Goal: Use online tool/utility: Utilize a website feature to perform a specific function

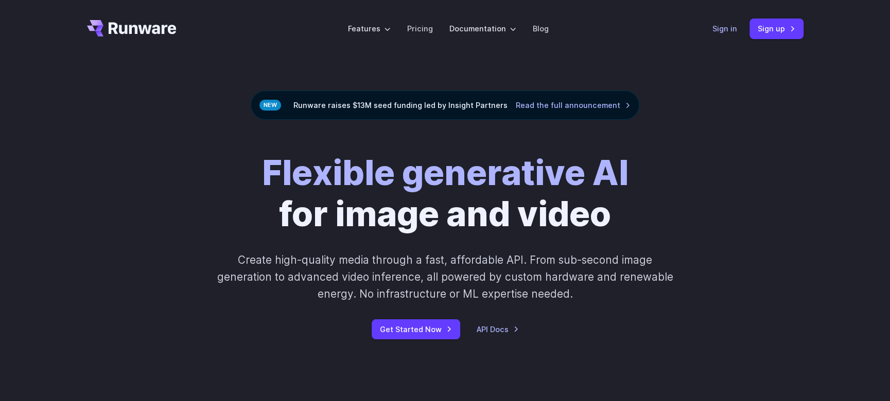
drag, startPoint x: 733, startPoint y: 29, endPoint x: 727, endPoint y: 29, distance: 6.2
click at [733, 29] on link "Sign in" at bounding box center [724, 29] width 25 height 12
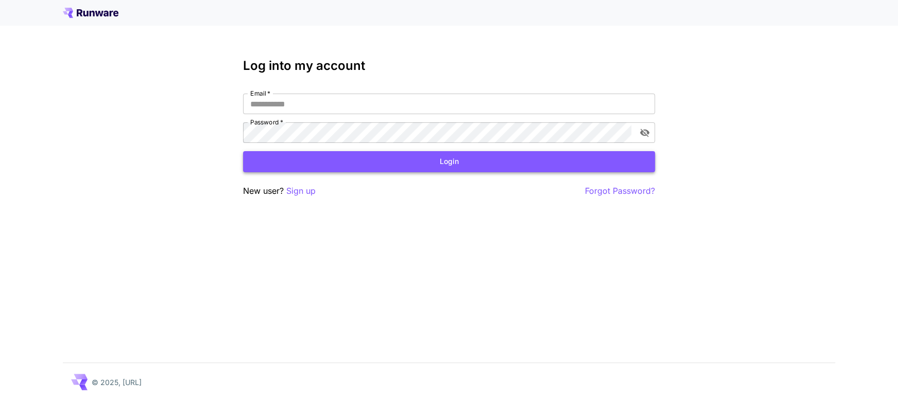
type input "**********"
click at [400, 159] on button "Login" at bounding box center [449, 161] width 412 height 21
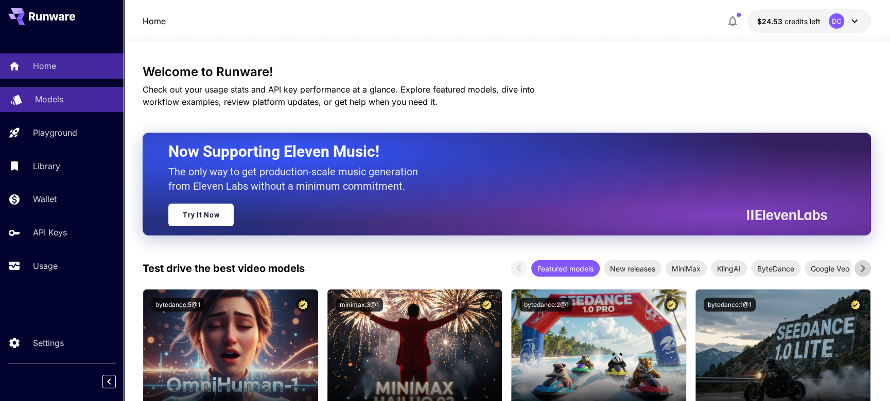
click at [43, 99] on p "Models" at bounding box center [49, 99] width 28 height 12
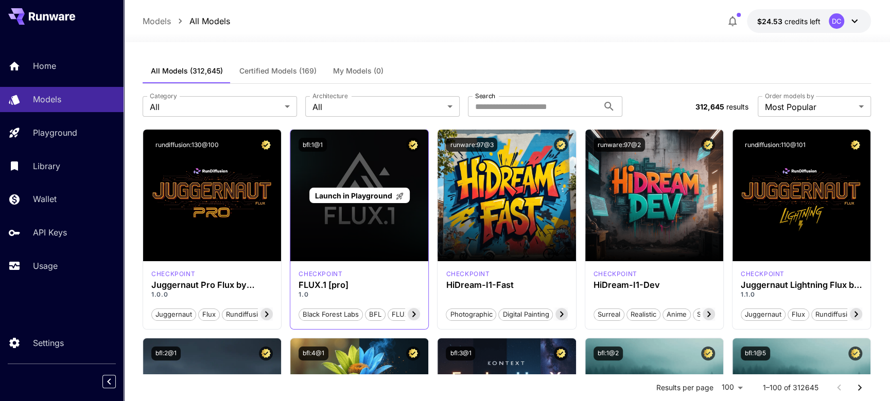
click at [399, 227] on div "Launch in Playground" at bounding box center [359, 196] width 138 height 132
click at [382, 196] on span "Launch in Playground" at bounding box center [353, 195] width 77 height 9
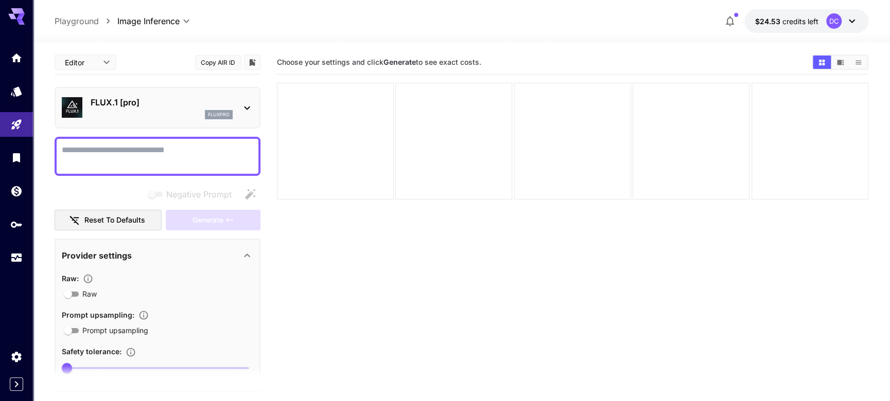
click at [223, 152] on textarea "Negative Prompt" at bounding box center [157, 156] width 191 height 25
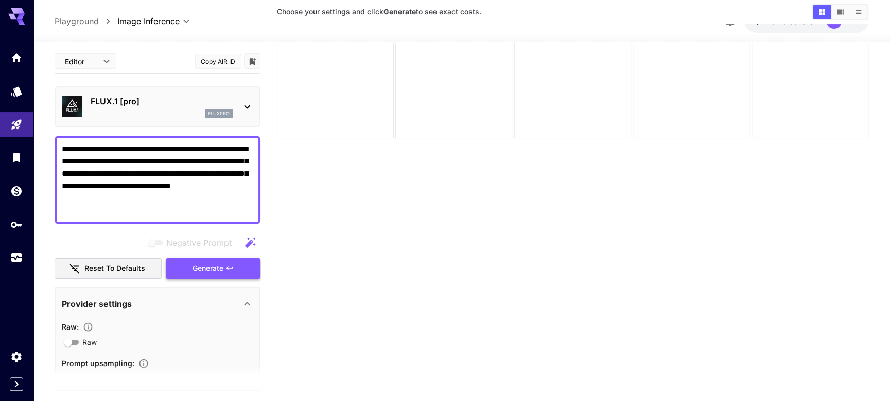
type textarea "**********"
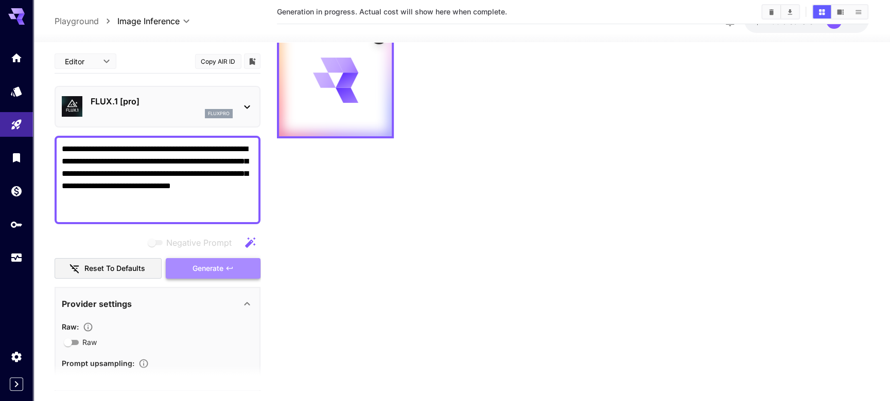
click at [205, 258] on button "Generate" at bounding box center [213, 268] width 95 height 21
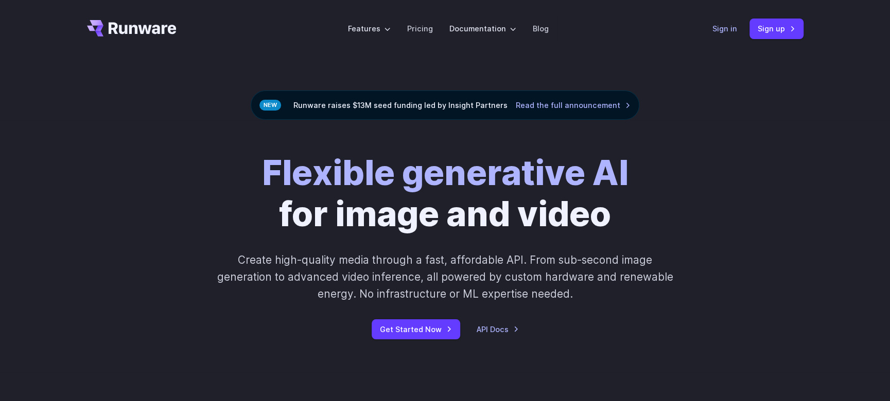
click at [721, 32] on link "Sign in" at bounding box center [724, 29] width 25 height 12
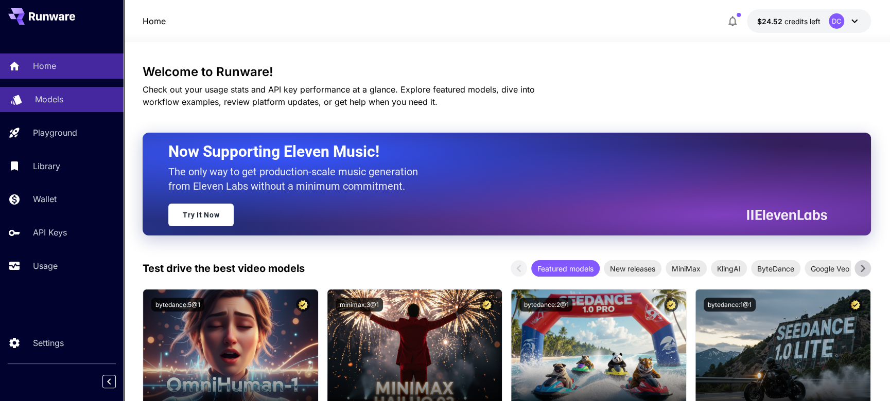
click at [67, 104] on div "Models" at bounding box center [75, 99] width 80 height 12
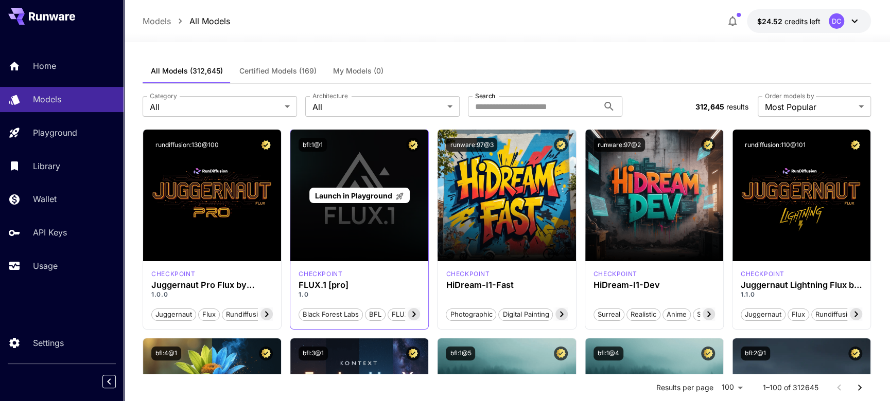
click at [388, 185] on div "Launch in Playground" at bounding box center [359, 196] width 138 height 132
click at [378, 198] on span "Launch in Playground" at bounding box center [353, 195] width 77 height 9
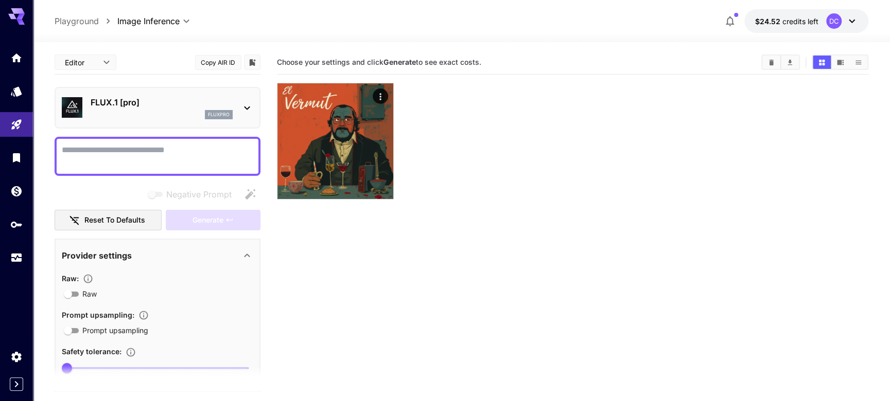
click at [178, 166] on textarea "Negative Prompt" at bounding box center [157, 156] width 191 height 25
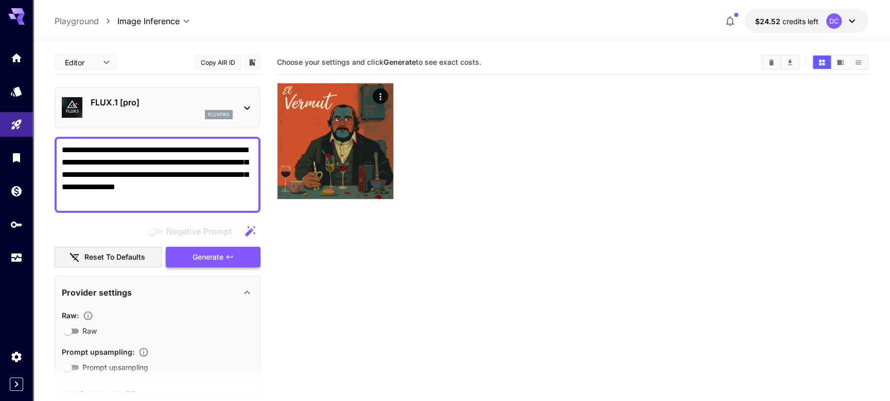
type textarea "**********"
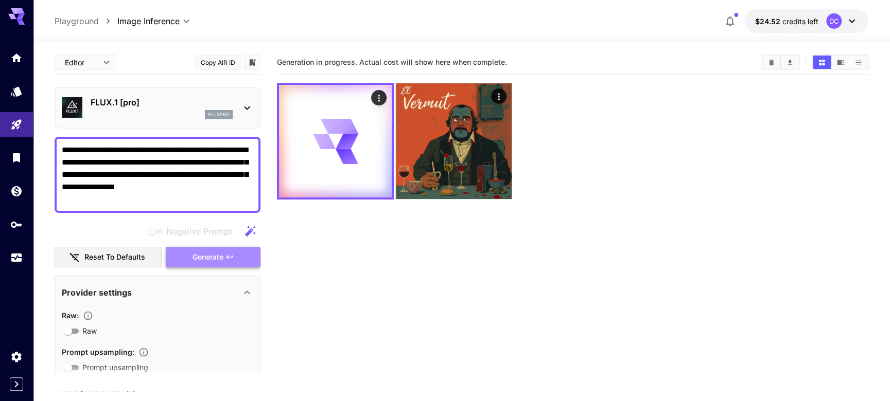
click at [213, 252] on span "Generate" at bounding box center [207, 257] width 31 height 13
